Goal: Task Accomplishment & Management: Use online tool/utility

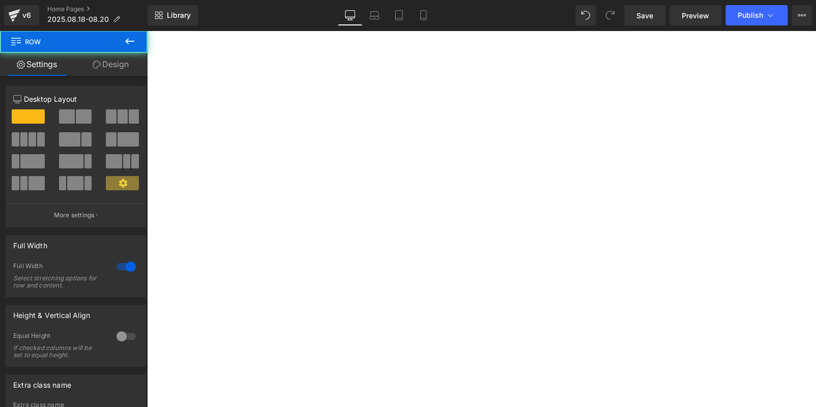
scroll to position [664, 0]
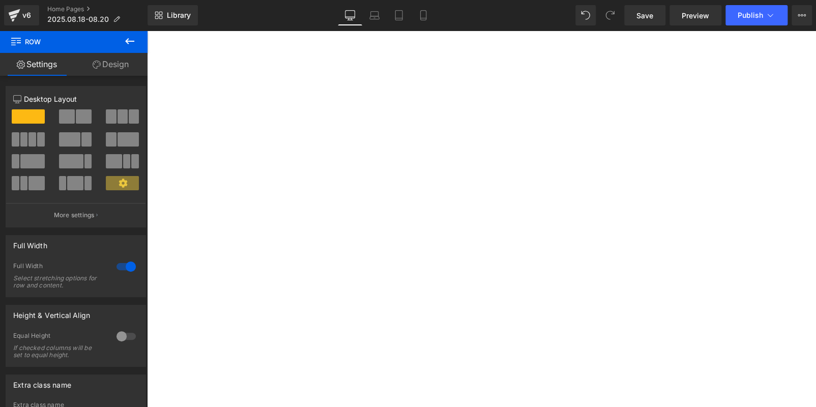
click at [147, 31] on icon at bounding box center [147, 31] width 0 height 0
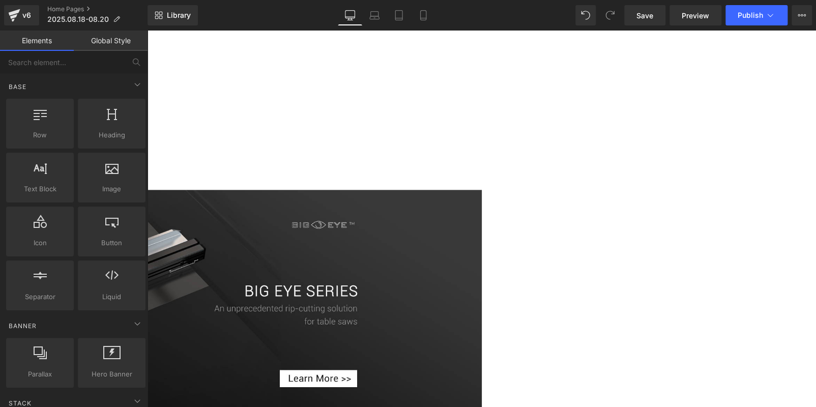
click at [147, 31] on icon at bounding box center [147, 31] width 0 height 0
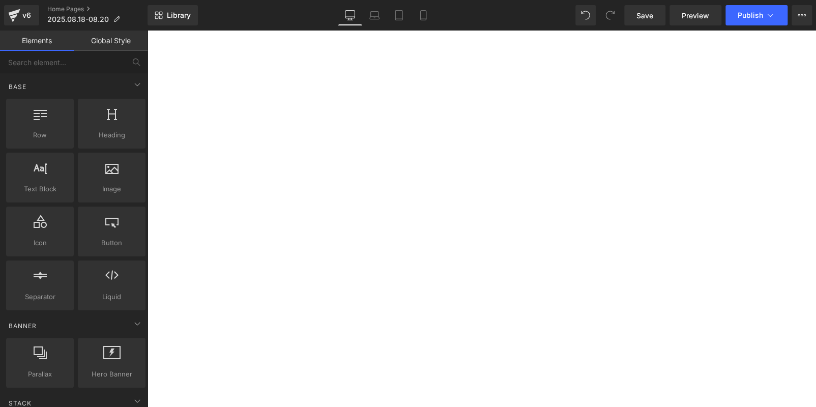
scroll to position [460, 0]
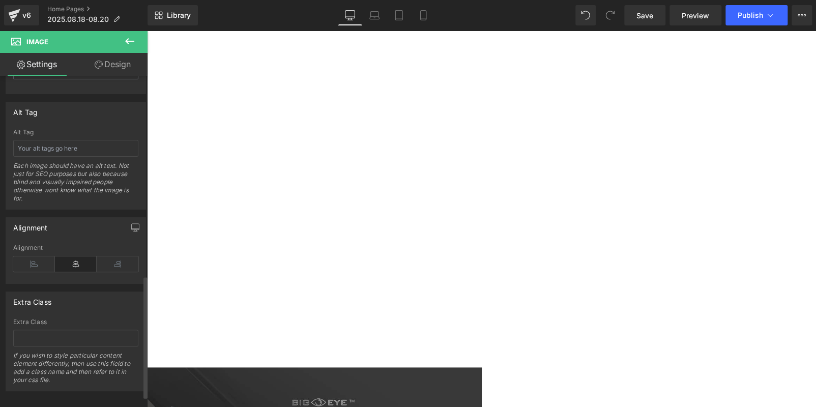
scroll to position [356, 0]
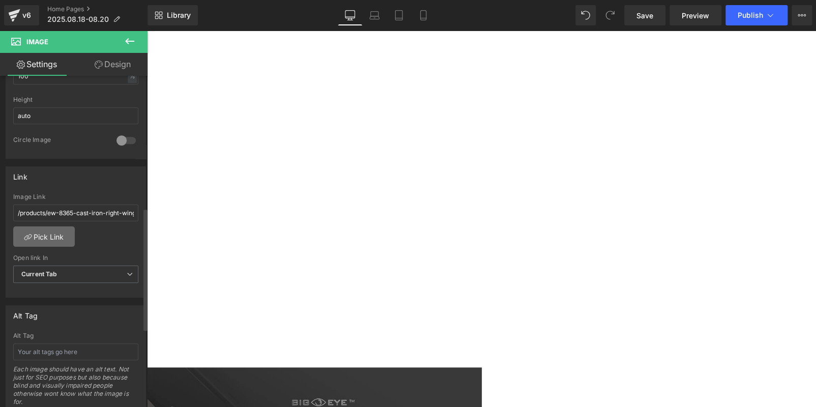
click at [62, 236] on link "Pick Link" at bounding box center [44, 236] width 62 height 20
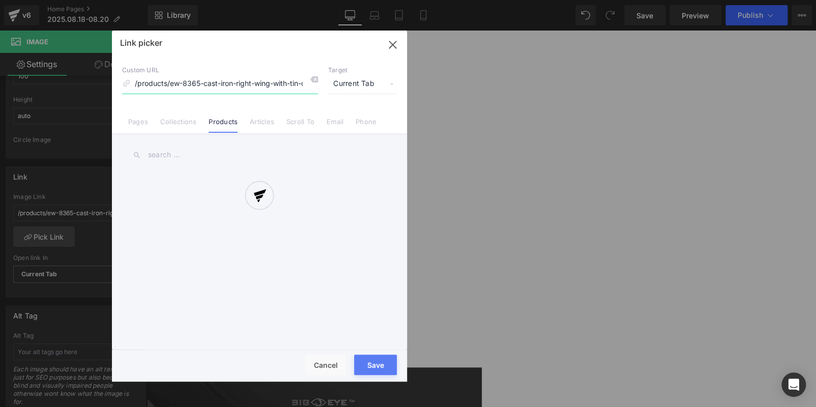
scroll to position [0, 15]
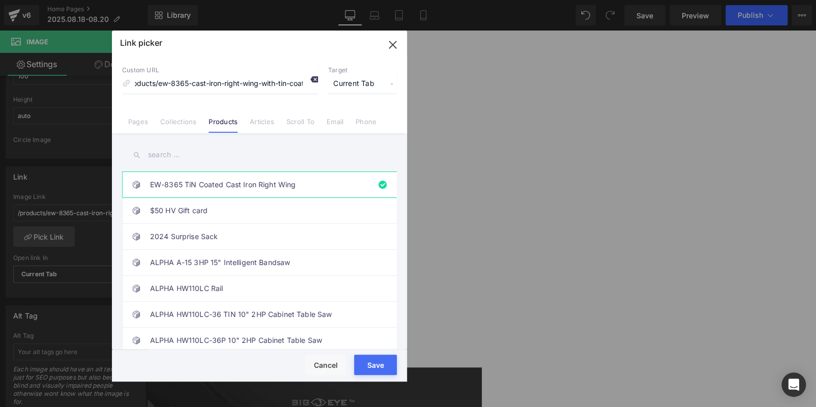
click at [313, 81] on icon at bounding box center [314, 79] width 8 height 8
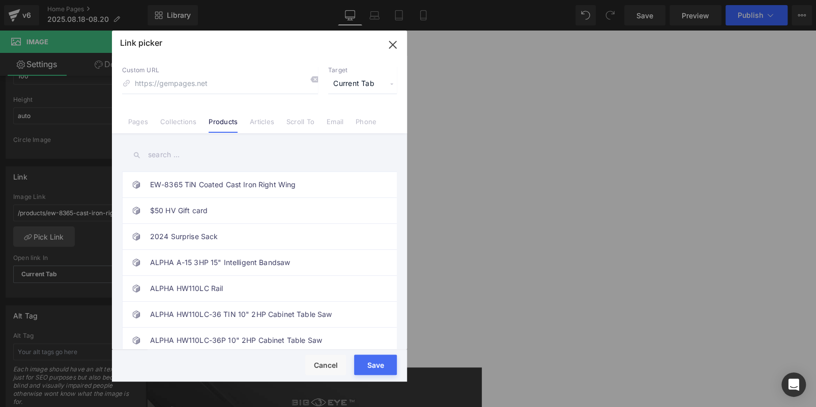
click at [376, 360] on button "Save" at bounding box center [375, 364] width 43 height 20
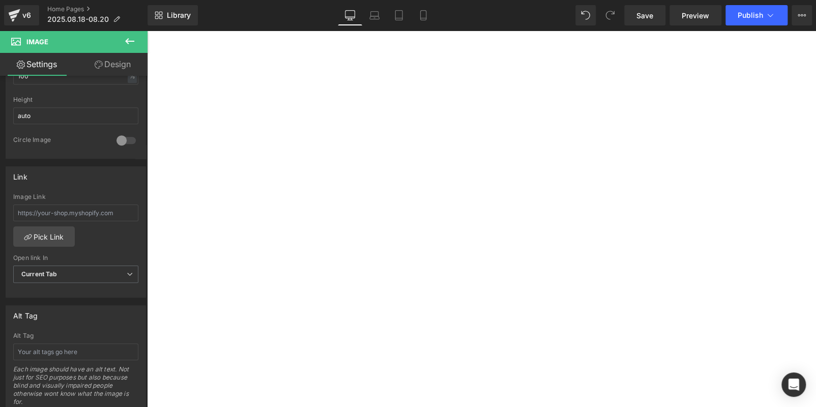
scroll to position [206, 0]
click at [758, 15] on span "Publish" at bounding box center [749, 15] width 25 height 8
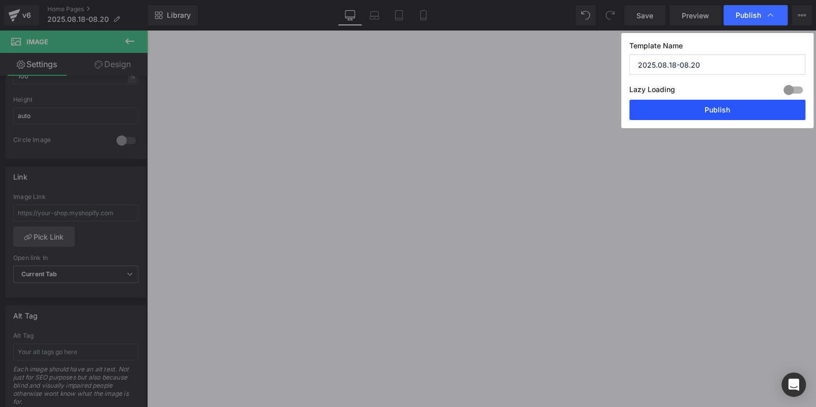
drag, startPoint x: 749, startPoint y: 102, endPoint x: 587, endPoint y: 93, distance: 161.9
click at [749, 102] on button "Publish" at bounding box center [717, 110] width 176 height 20
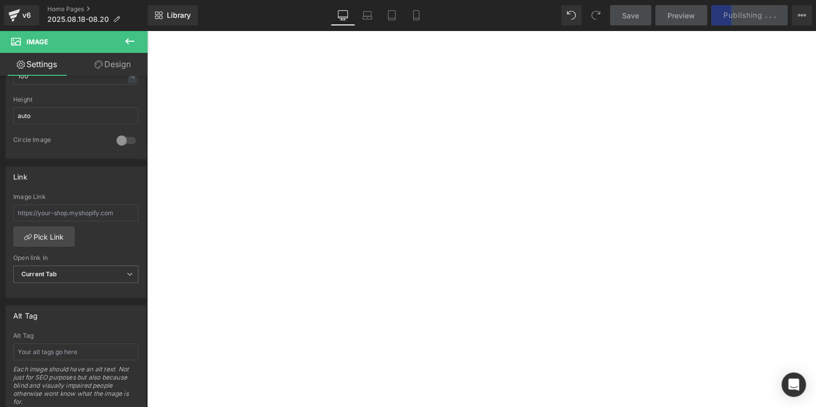
scroll to position [356, 0]
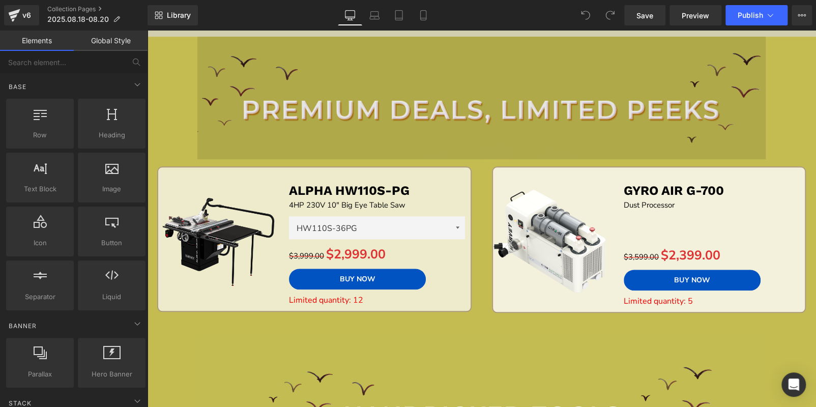
scroll to position [356, 0]
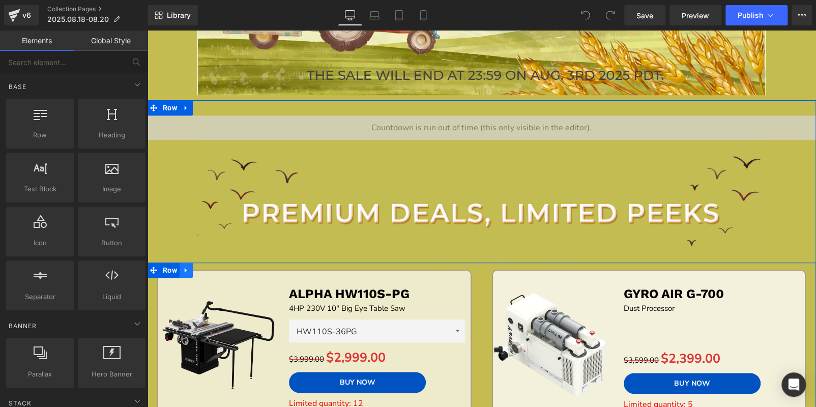
click at [189, 271] on link at bounding box center [185, 269] width 13 height 15
click at [206, 269] on link at bounding box center [212, 269] width 13 height 15
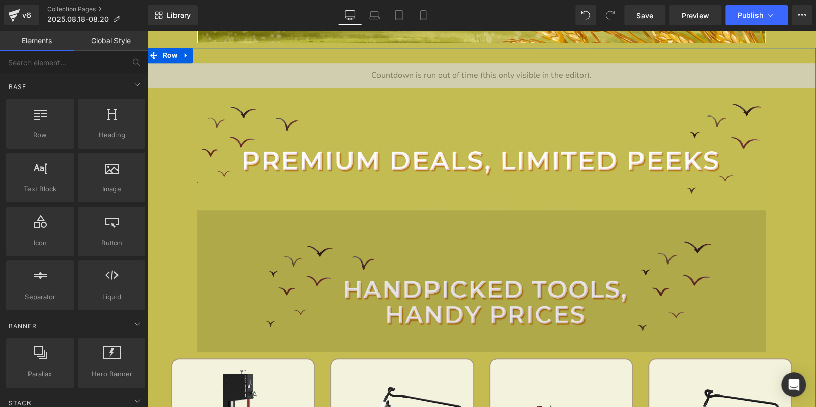
scroll to position [457, 0]
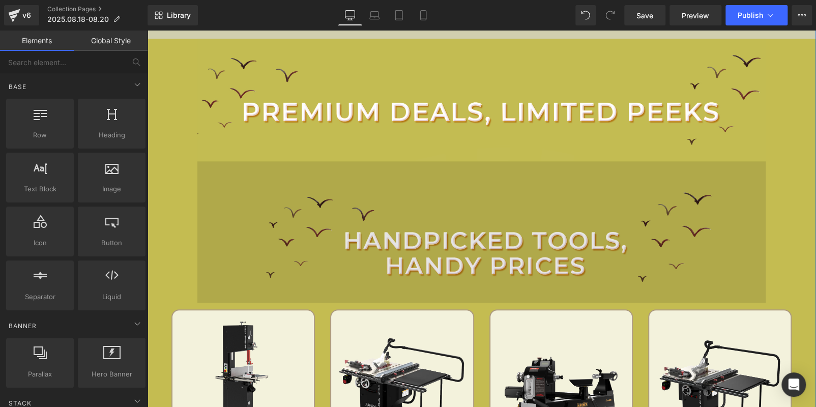
click at [384, 241] on img at bounding box center [481, 231] width 568 height 141
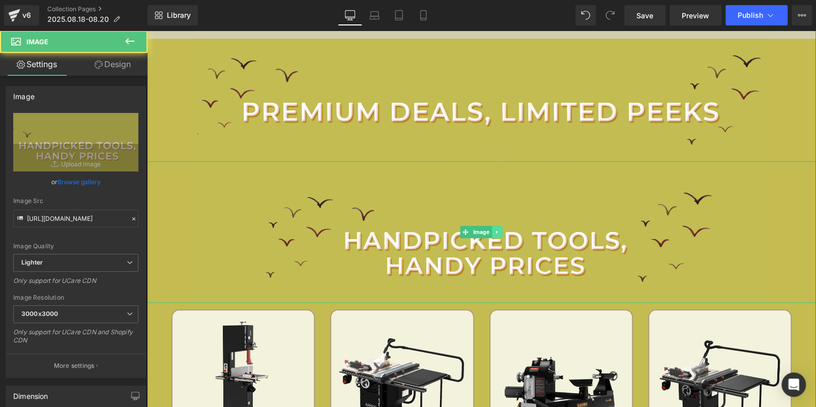
click at [496, 235] on link at bounding box center [497, 232] width 11 height 12
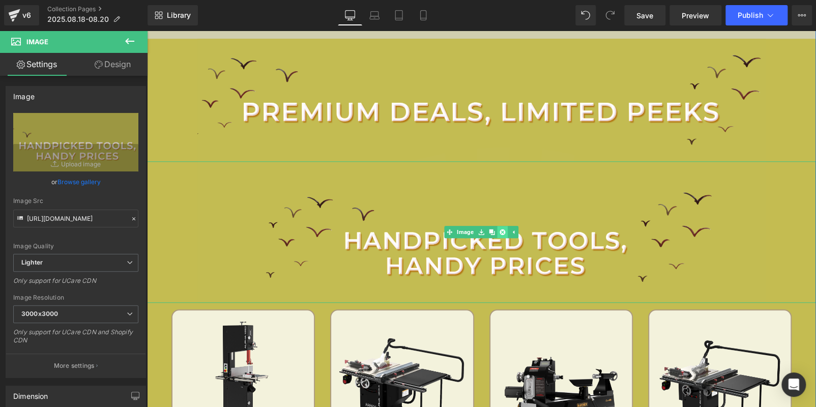
click at [499, 232] on icon at bounding box center [502, 232] width 6 height 6
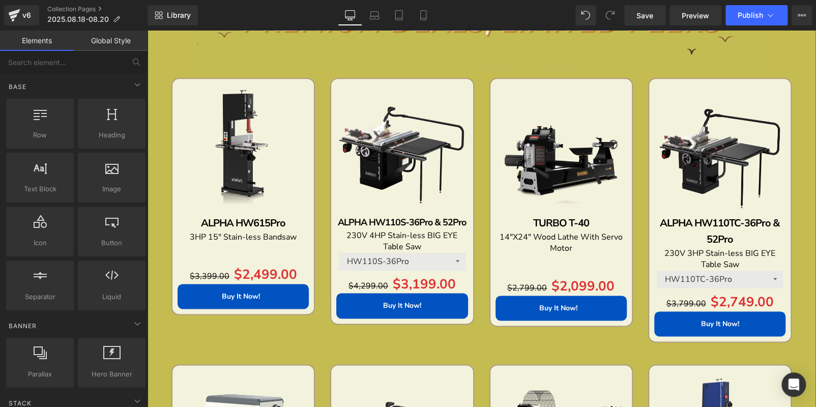
scroll to position [508, 0]
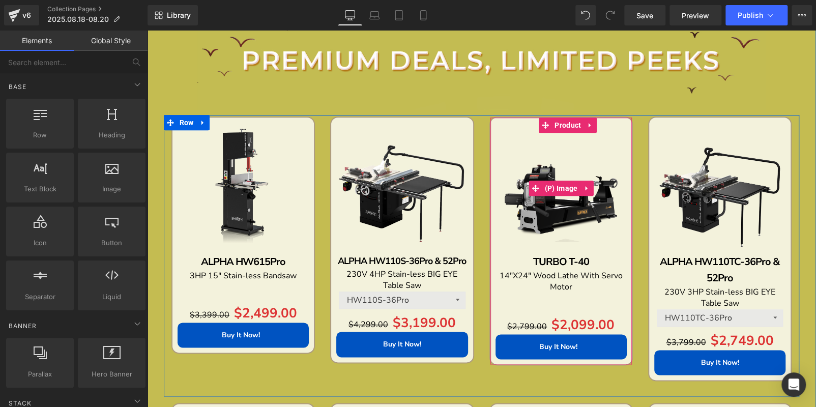
click at [558, 142] on img at bounding box center [560, 188] width 131 height 131
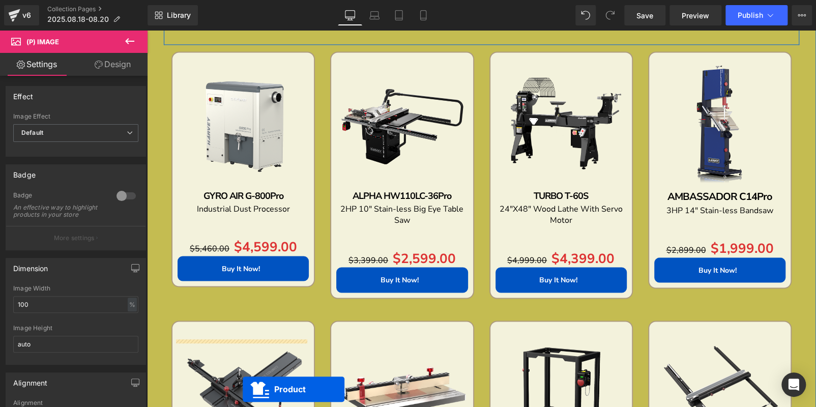
scroll to position [889, 0]
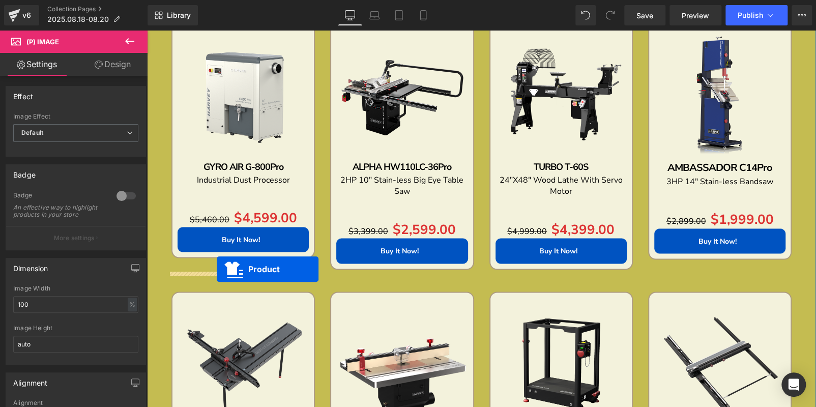
drag, startPoint x: 540, startPoint y: 128, endPoint x: 217, endPoint y: 269, distance: 352.7
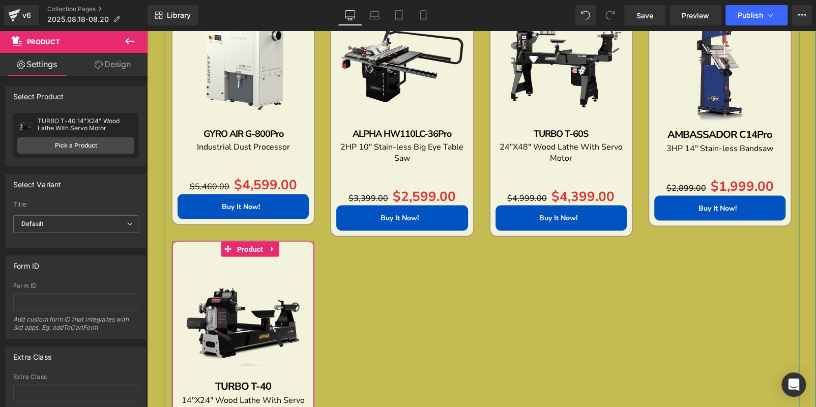
scroll to position [838, 0]
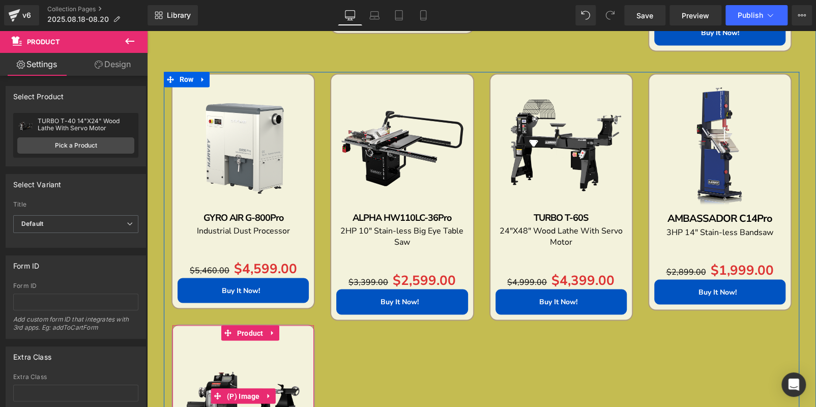
click at [233, 349] on img at bounding box center [242, 395] width 131 height 131
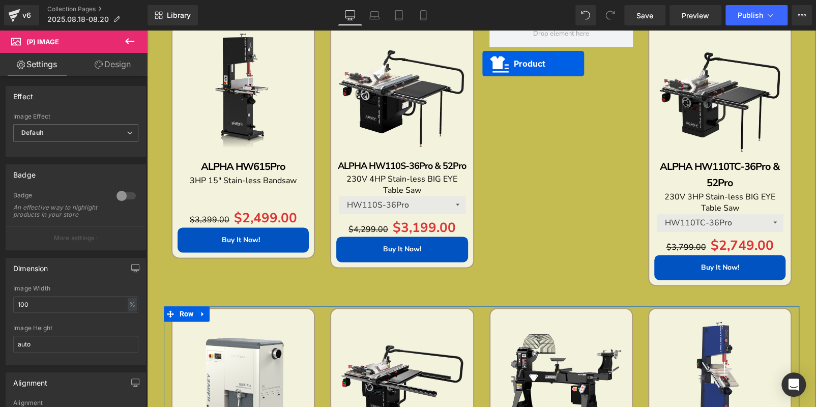
scroll to position [563, 0]
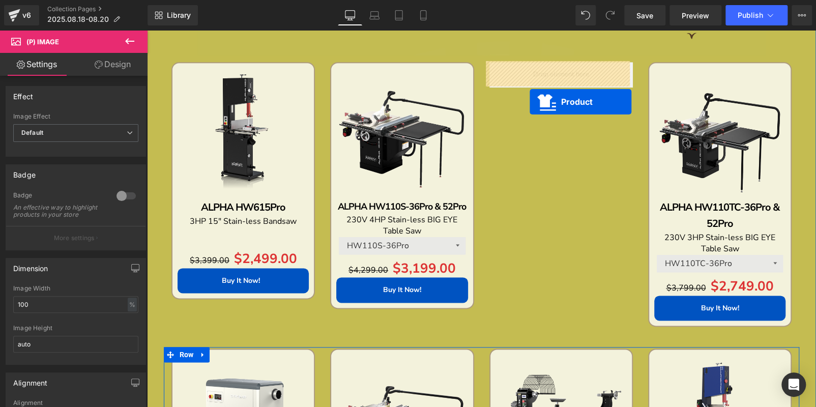
drag, startPoint x: 223, startPoint y: 334, endPoint x: 529, endPoint y: 94, distance: 388.9
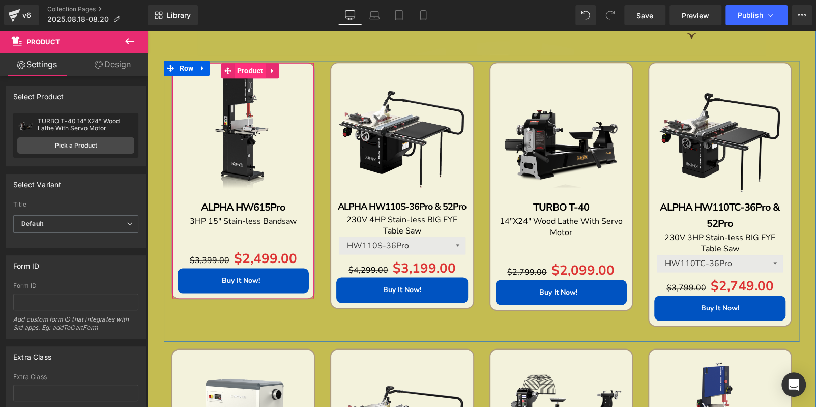
click at [236, 74] on span "Product" at bounding box center [250, 70] width 32 height 15
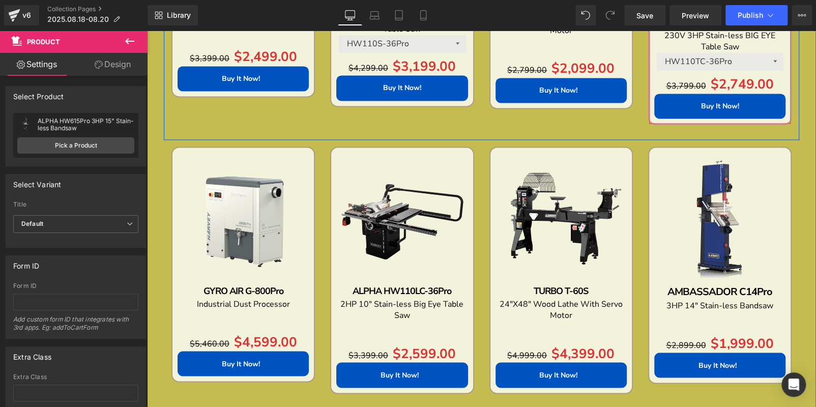
scroll to position [817, 0]
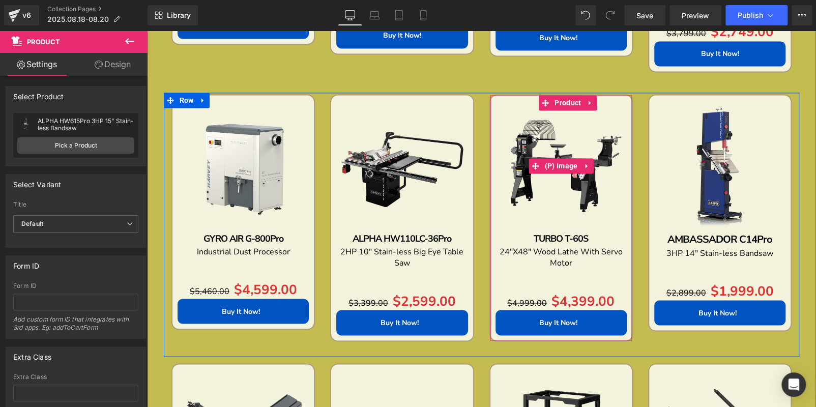
click at [613, 139] on img at bounding box center [560, 165] width 131 height 131
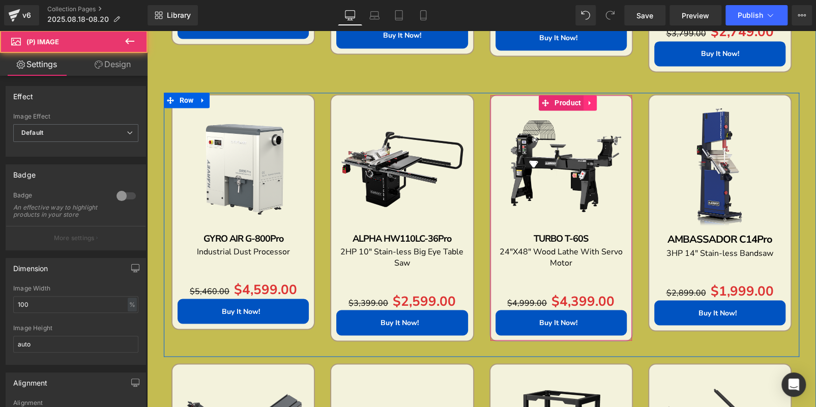
click at [590, 103] on icon at bounding box center [589, 103] width 7 height 8
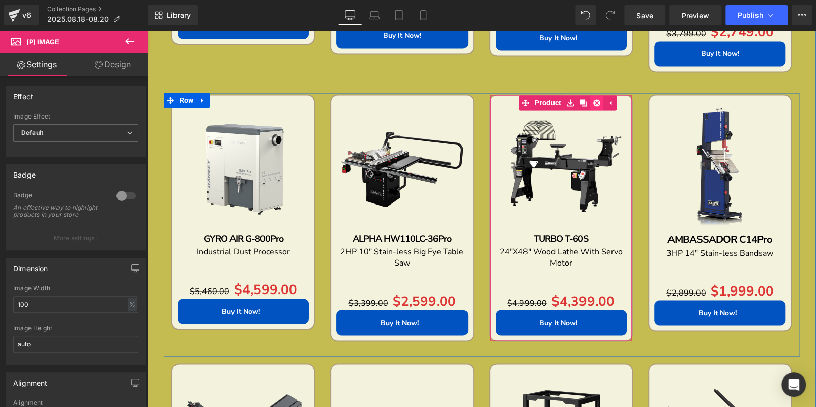
click at [593, 103] on icon at bounding box center [596, 102] width 7 height 7
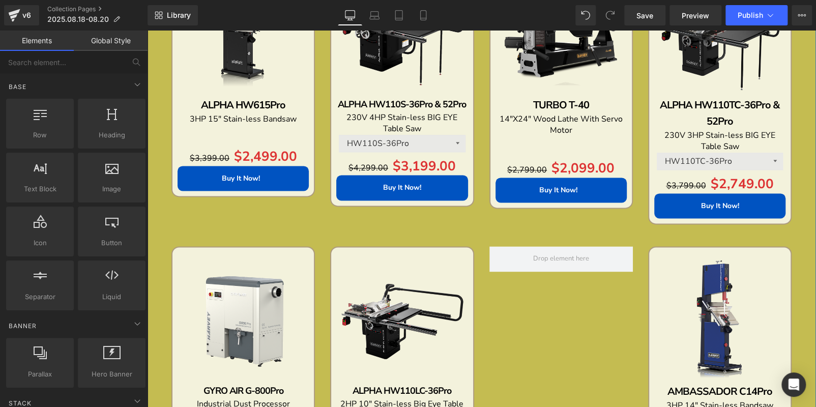
scroll to position [614, 0]
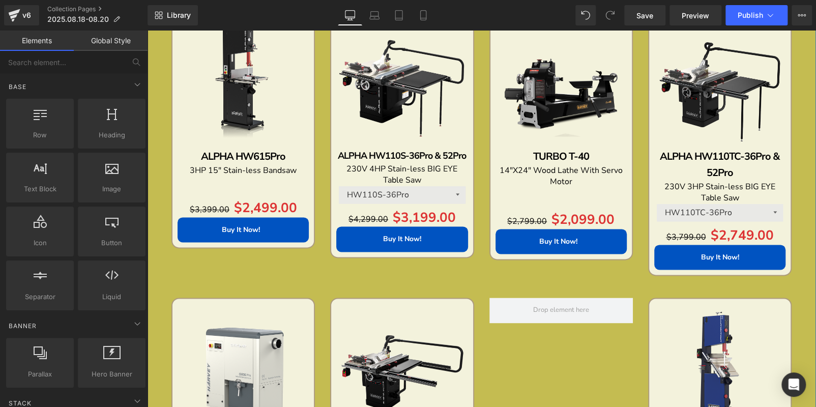
click at [683, 69] on img at bounding box center [719, 82] width 131 height 131
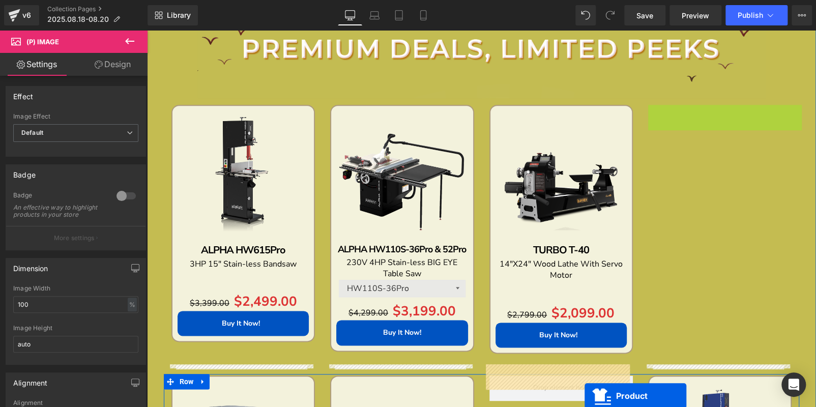
scroll to position [598, 0]
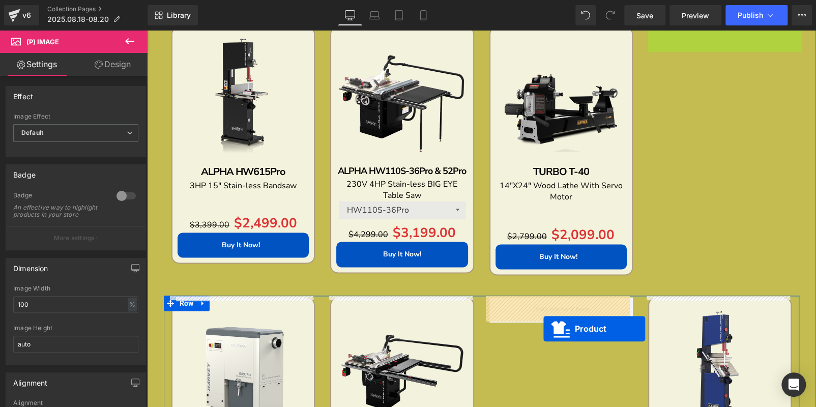
drag, startPoint x: 699, startPoint y: 175, endPoint x: 543, endPoint y: 327, distance: 217.9
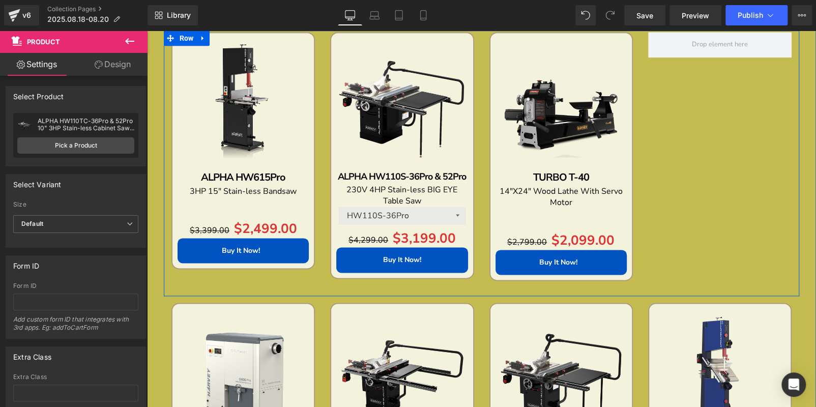
scroll to position [547, 0]
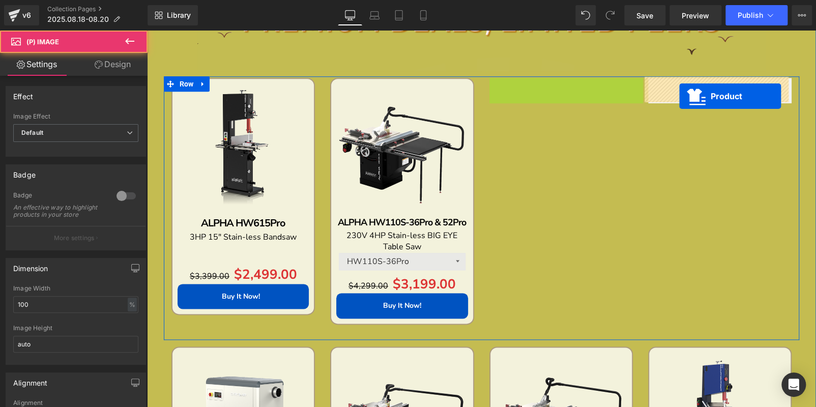
drag, startPoint x: 541, startPoint y: 83, endPoint x: 516, endPoint y: 102, distance: 31.2
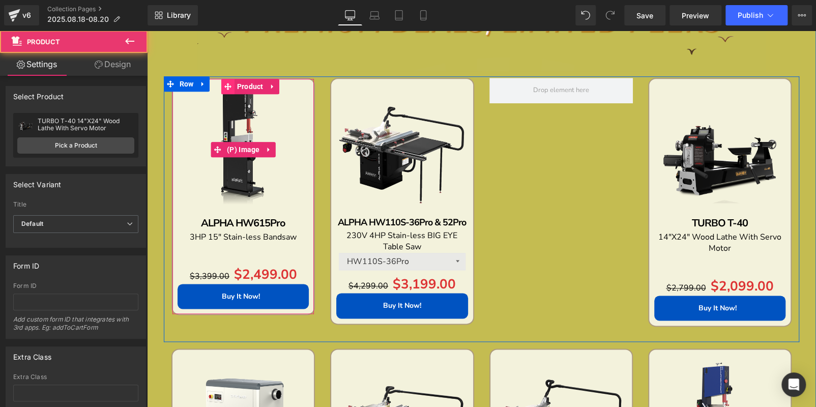
click at [243, 106] on img at bounding box center [242, 149] width 131 height 131
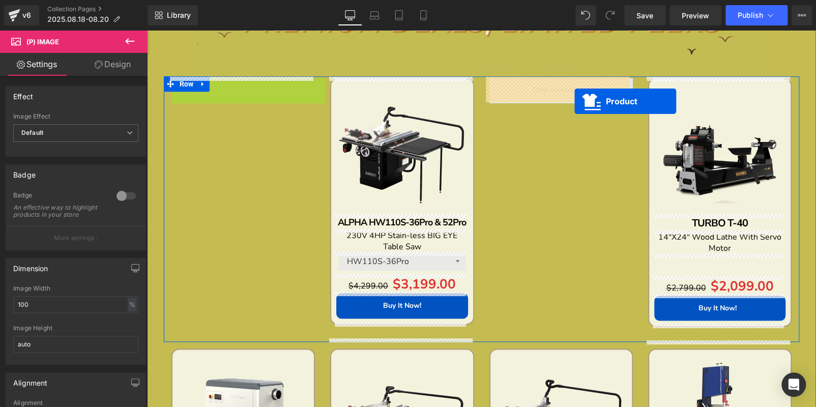
drag, startPoint x: 220, startPoint y: 87, endPoint x: 574, endPoint y: 101, distance: 354.2
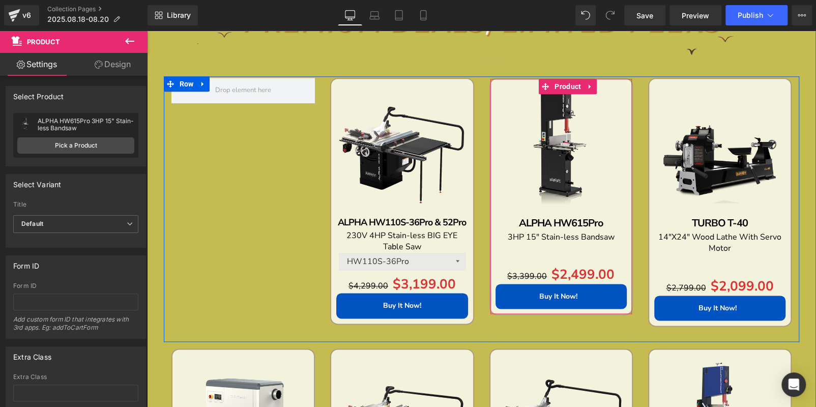
click at [586, 83] on icon at bounding box center [589, 86] width 7 height 8
click at [583, 83] on icon at bounding box center [583, 86] width 7 height 7
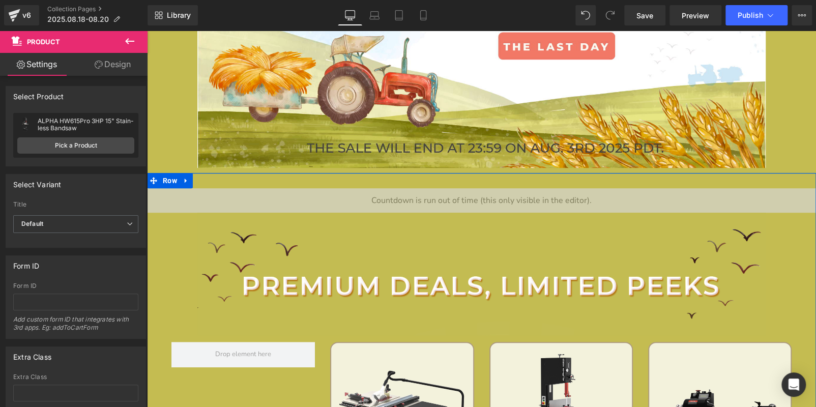
scroll to position [436, 0]
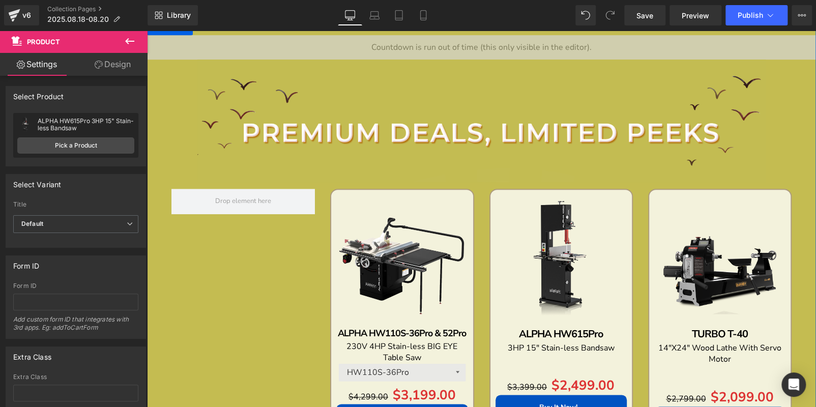
click at [537, 210] on img at bounding box center [560, 260] width 131 height 131
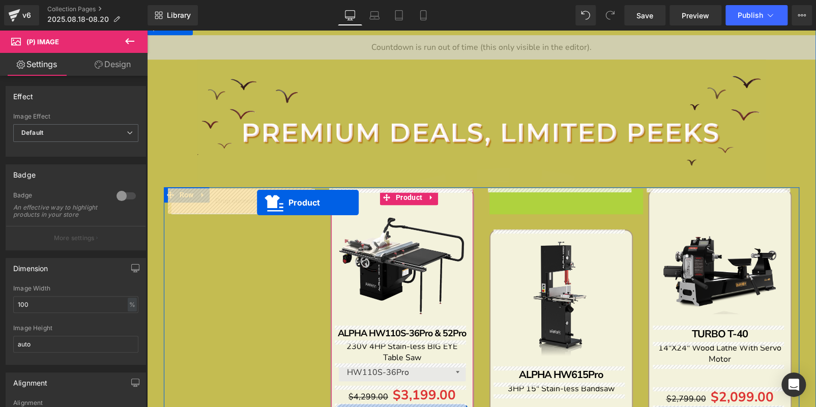
drag, startPoint x: 520, startPoint y: 198, endPoint x: 257, endPoint y: 202, distance: 263.4
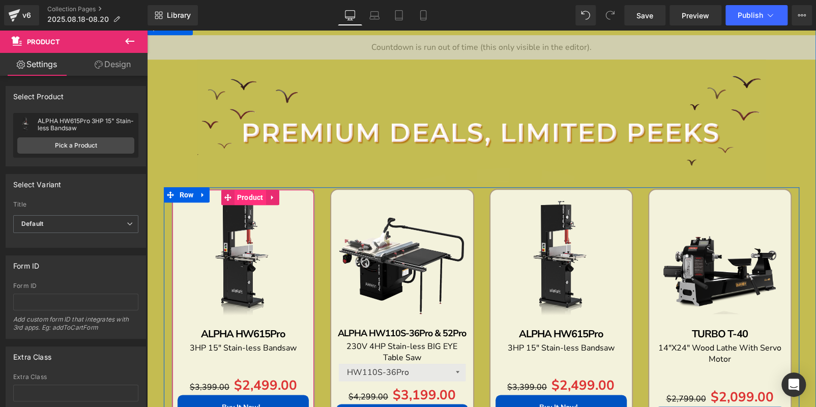
click at [240, 195] on span "Product" at bounding box center [250, 197] width 32 height 15
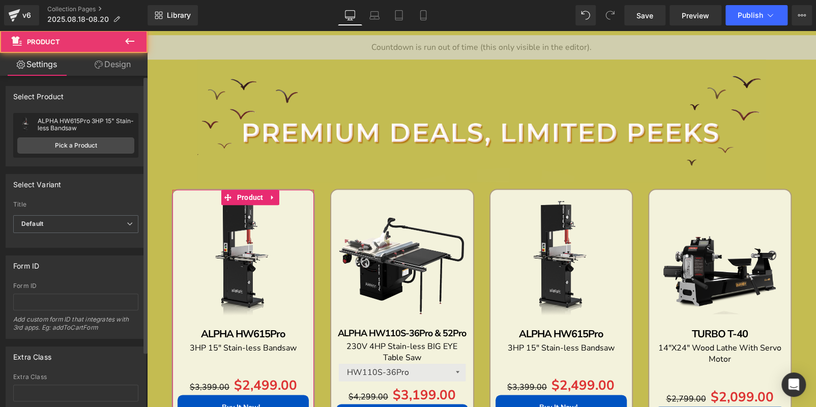
click at [62, 131] on div "ALPHA HW615Pro 3HP 15" Stain-less Bandsaw" at bounding box center [86, 124] width 97 height 14
click at [73, 146] on link "Pick a Product" at bounding box center [75, 145] width 117 height 16
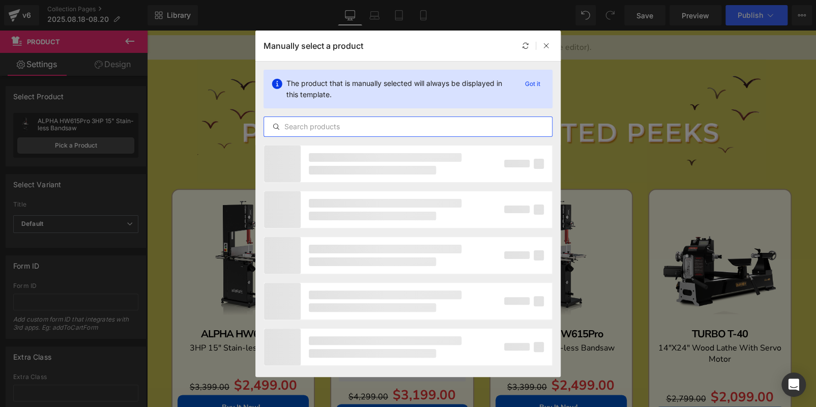
click at [360, 122] on input "text" at bounding box center [408, 127] width 288 height 12
paste input "GYRO AIR G-700"
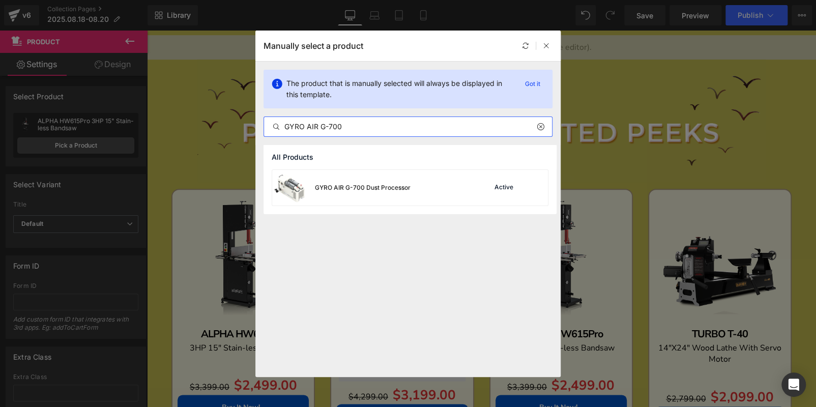
type input "GYRO AIR G-700"
drag, startPoint x: 387, startPoint y: 183, endPoint x: 199, endPoint y: 185, distance: 188.2
click at [387, 183] on div "GYRO AIR G-700 Dust Processor" at bounding box center [363, 187] width 96 height 9
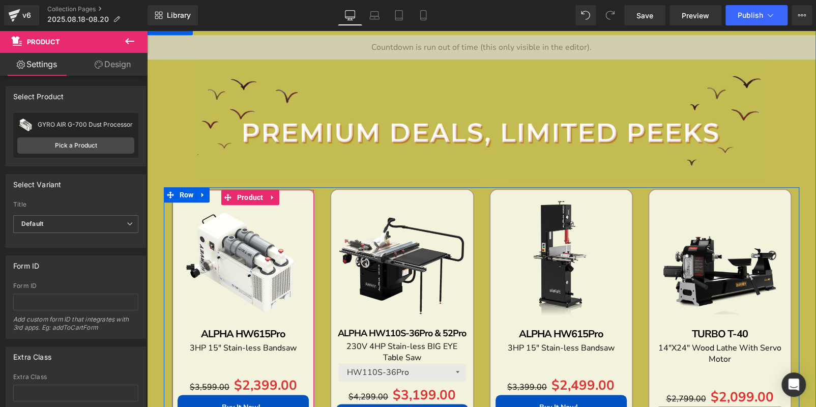
click at [289, 330] on p "ALPHA HW615Pro" at bounding box center [242, 334] width 131 height 16
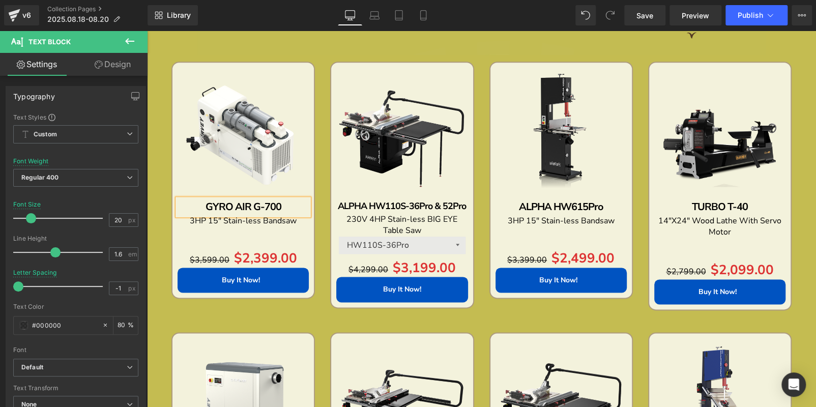
scroll to position [588, 0]
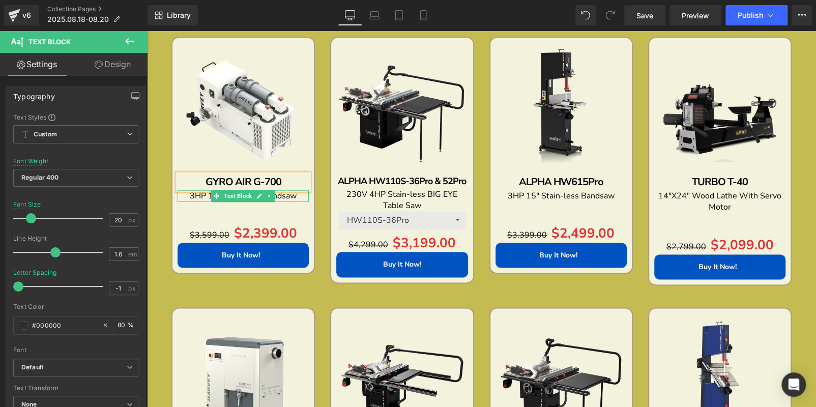
click at [294, 197] on p "3HP 15" Stain-less Bandsaw" at bounding box center [242, 195] width 131 height 11
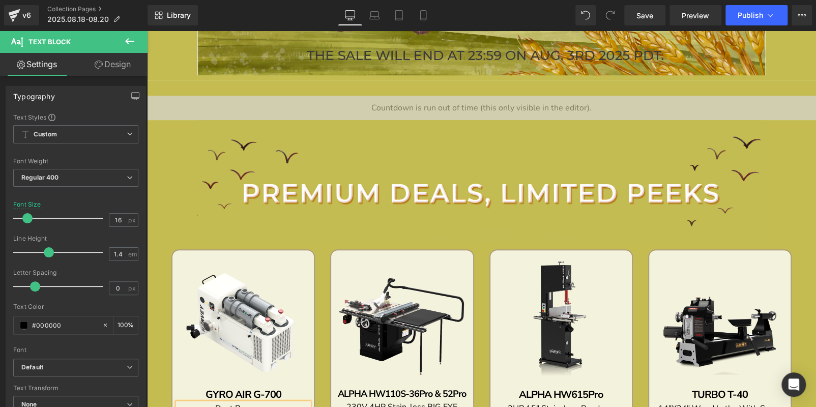
scroll to position [233, 0]
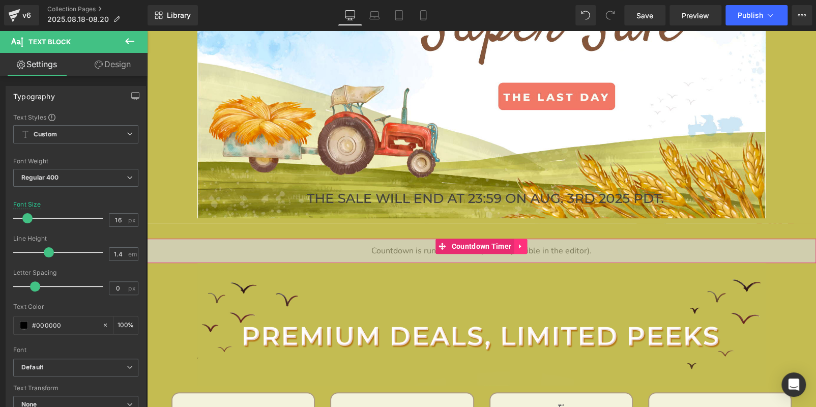
click at [517, 245] on icon at bounding box center [520, 247] width 7 height 8
click at [528, 245] on icon at bounding box center [526, 246] width 7 height 7
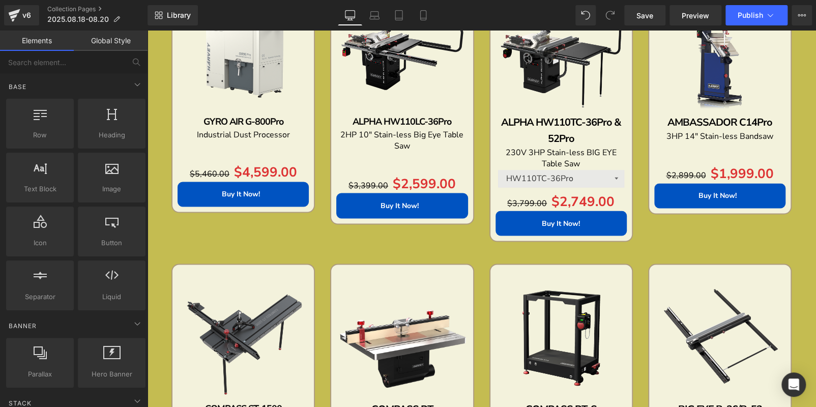
scroll to position [588, 0]
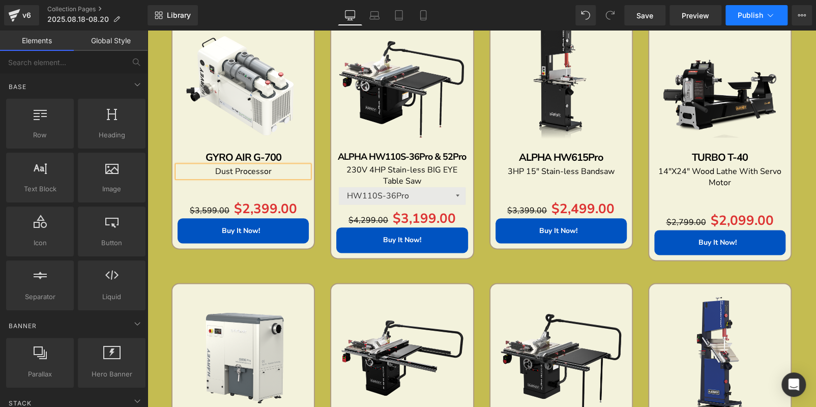
click at [746, 17] on span "Publish" at bounding box center [749, 15] width 25 height 8
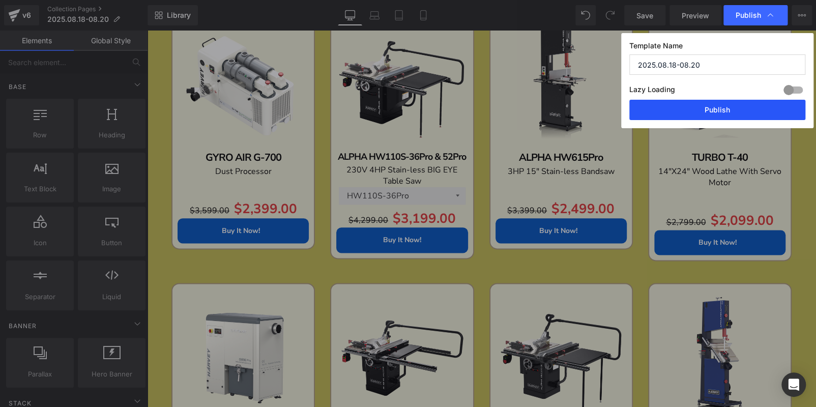
click at [737, 101] on button "Publish" at bounding box center [717, 110] width 176 height 20
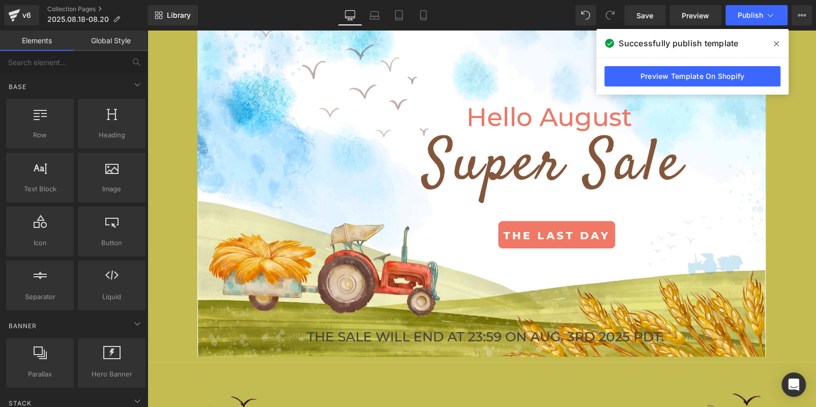
scroll to position [80, 0]
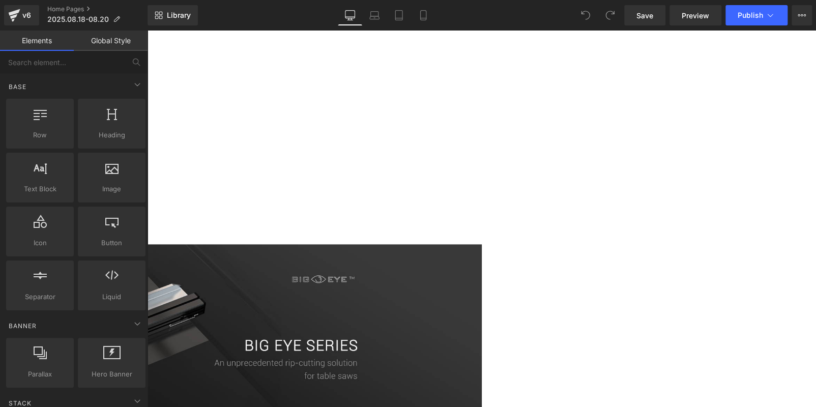
scroll to position [406, 0]
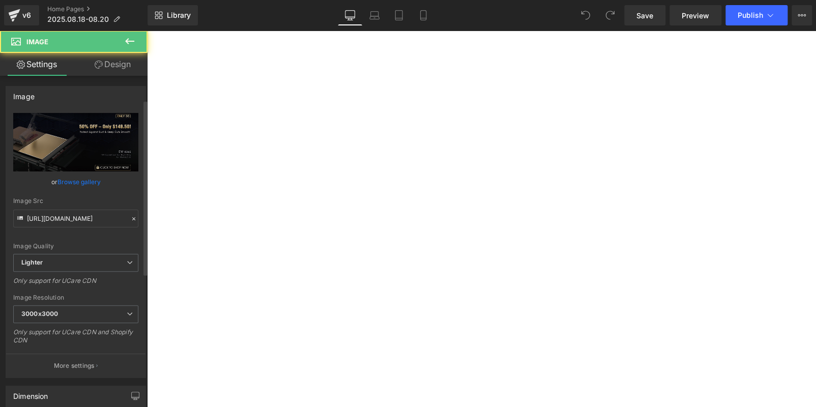
scroll to position [254, 0]
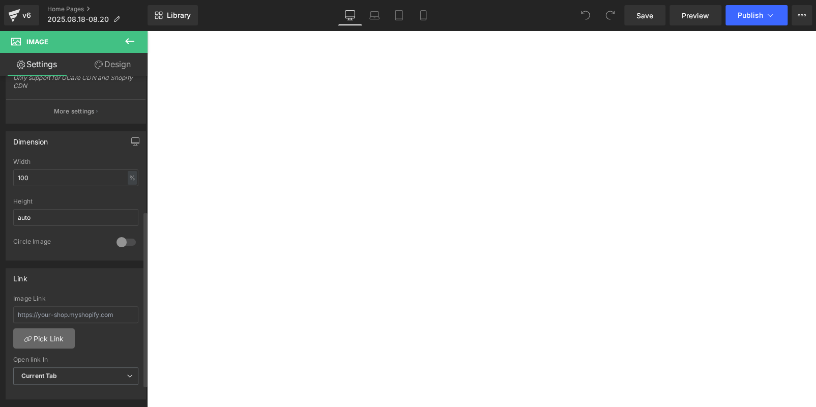
click at [48, 332] on link "Pick Link" at bounding box center [44, 338] width 62 height 20
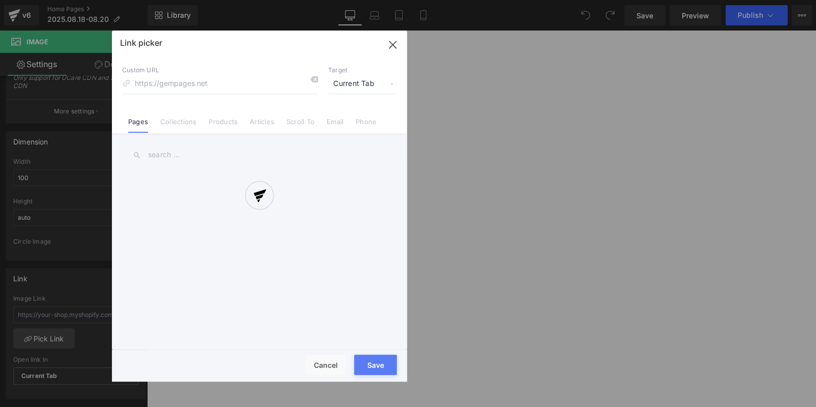
click at [186, 122] on div at bounding box center [259, 206] width 295 height 351
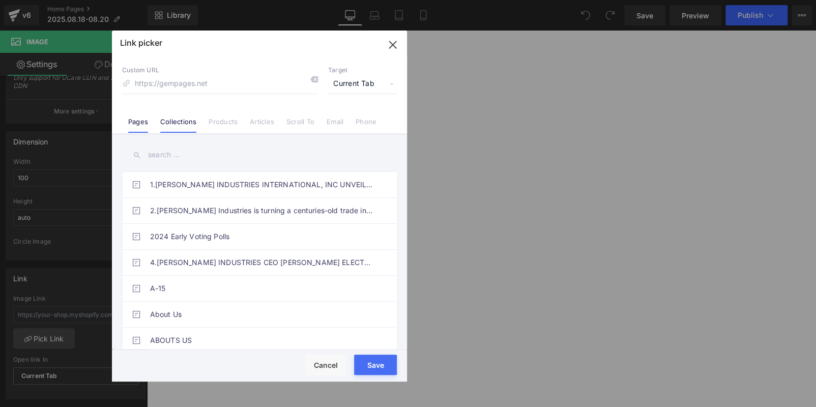
click at [185, 121] on link "Collections" at bounding box center [178, 124] width 36 height 15
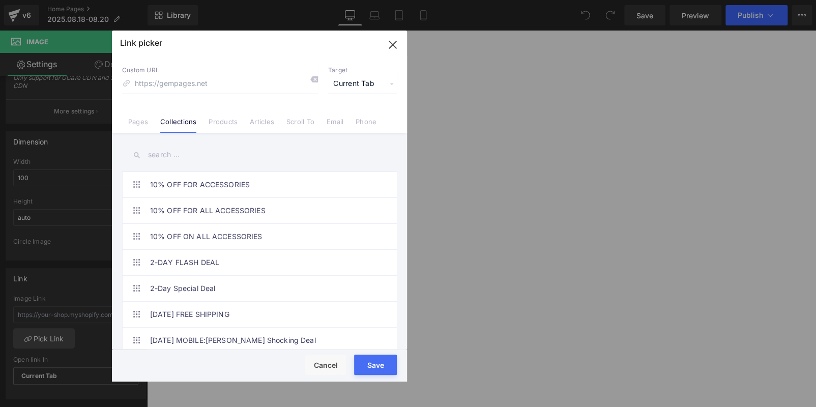
click at [186, 153] on input "text" at bounding box center [259, 154] width 275 height 23
paste input "Your Craft, Your Rewards"
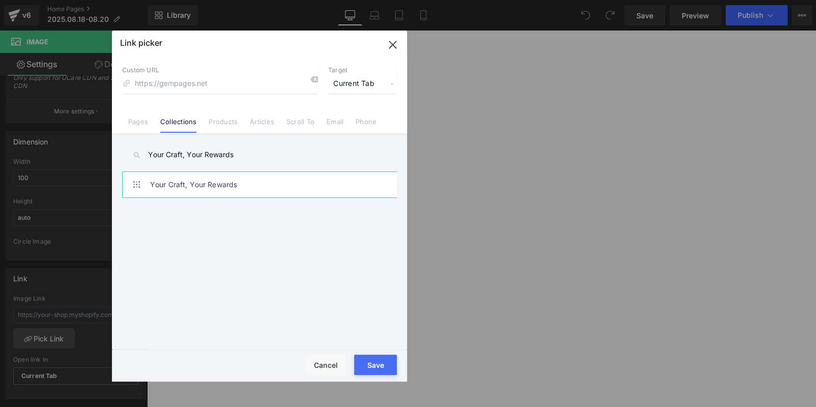
type input "Your Craft, Your Rewards"
click at [265, 188] on link "Your Craft, Your Rewards" at bounding box center [262, 184] width 224 height 25
type input "/collections/your-craft-your-rewards"
click at [382, 367] on div "Rendering Content" at bounding box center [408, 366] width 63 height 11
click at [382, 360] on button "Save" at bounding box center [375, 364] width 43 height 20
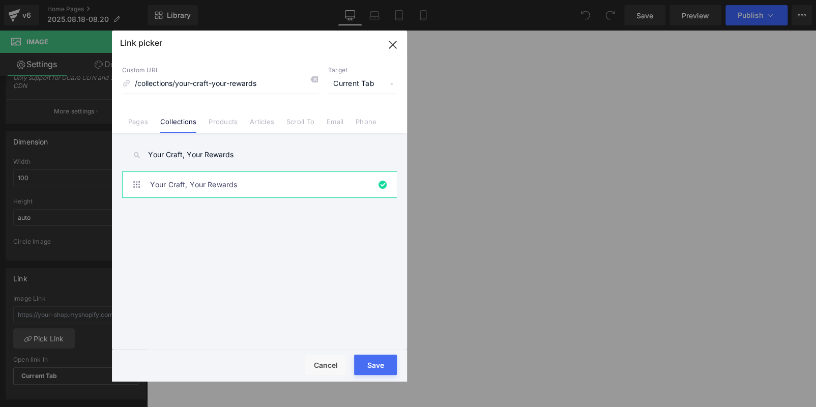
type input "/collections/your-craft-your-rewards"
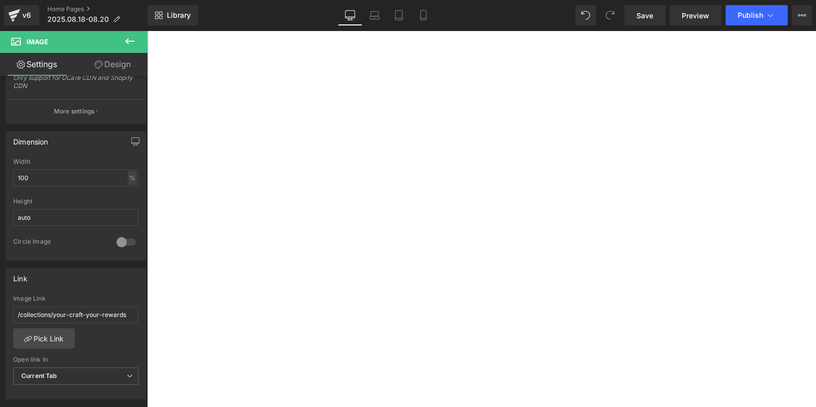
click at [740, 17] on span "Publish" at bounding box center [749, 15] width 25 height 8
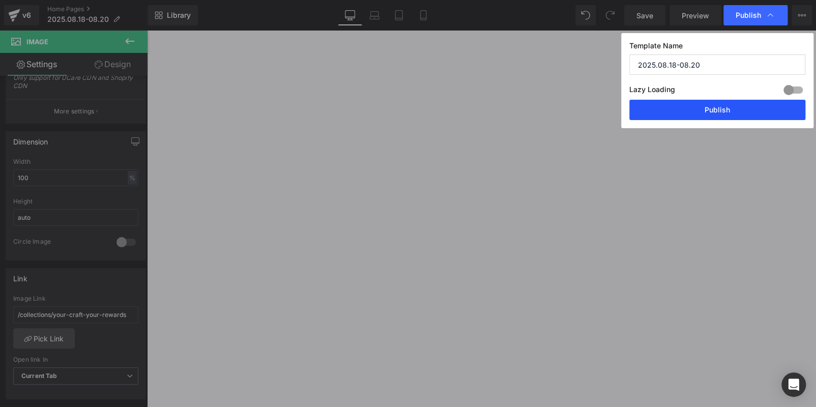
click at [715, 112] on button "Publish" at bounding box center [717, 110] width 176 height 20
